Goal: Browse casually: Explore the website without a specific task or goal

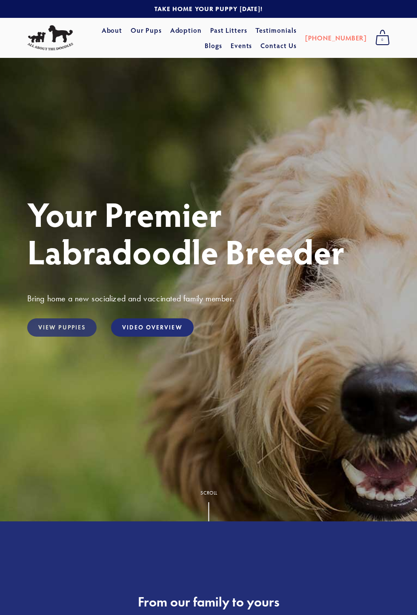
click at [60, 337] on link "View Puppies" at bounding box center [61, 327] width 69 height 18
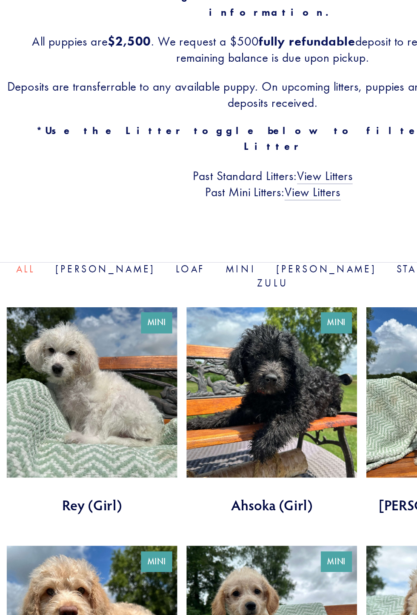
scroll to position [67, 0]
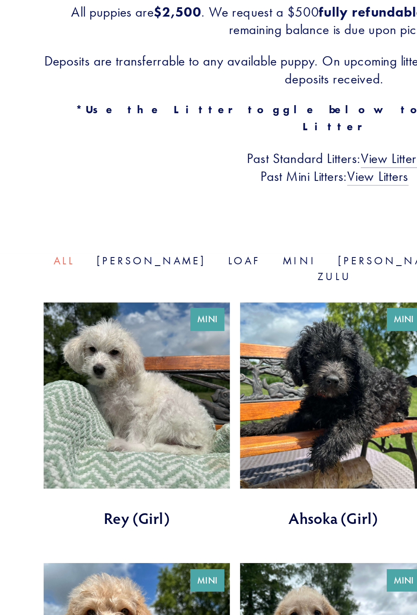
click at [91, 341] on link at bounding box center [85, 382] width 116 height 142
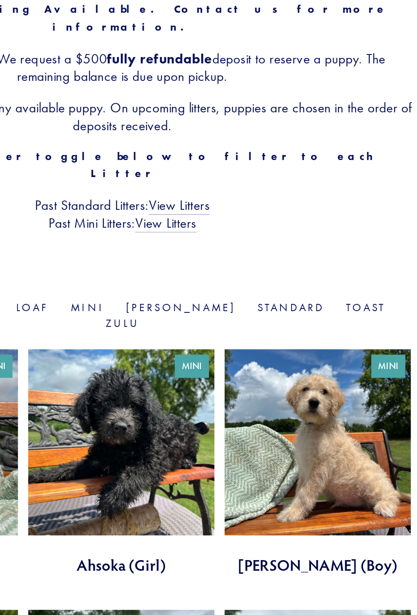
click at [220, 342] on link at bounding box center [208, 382] width 116 height 142
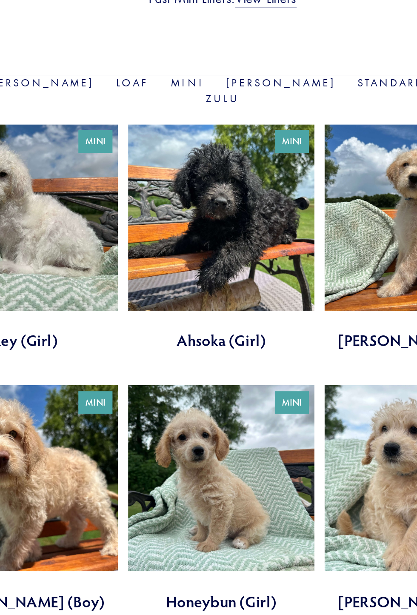
click at [204, 504] on link at bounding box center [208, 545] width 116 height 142
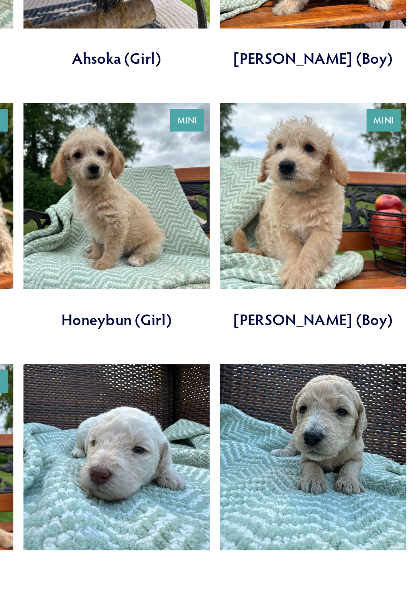
scroll to position [219, 0]
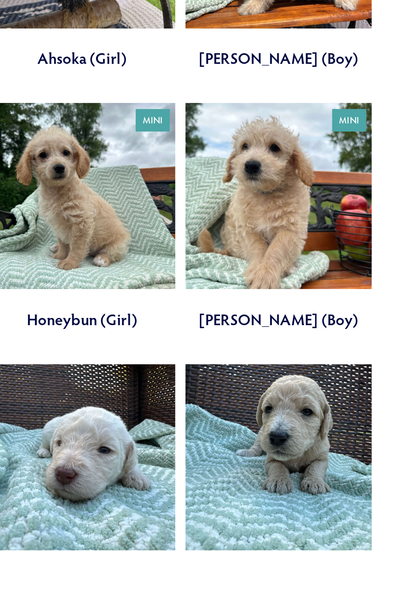
click at [341, 517] on link at bounding box center [330, 555] width 116 height 142
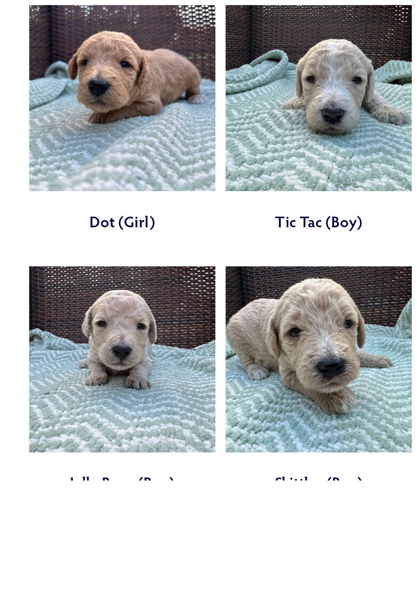
scroll to position [548, 0]
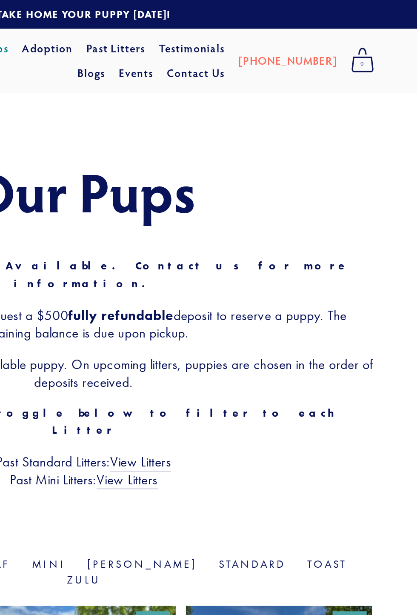
scroll to position [0, 0]
